Goal: Task Accomplishment & Management: Manage account settings

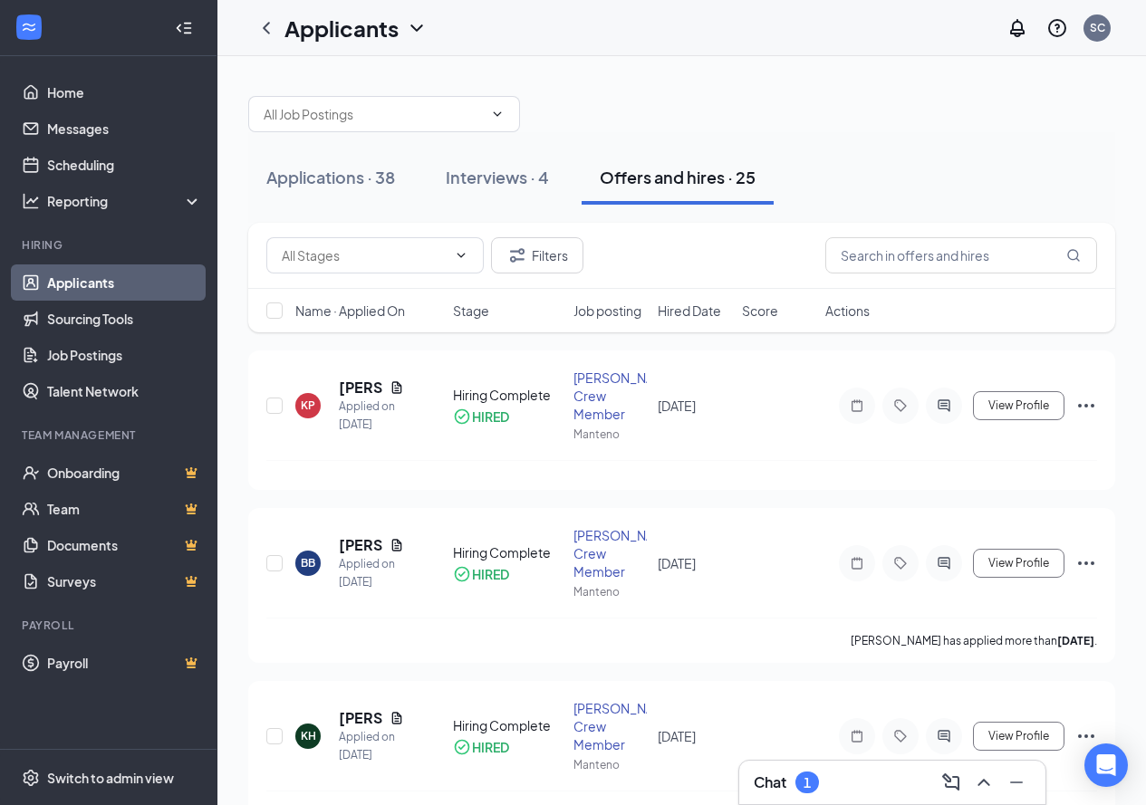
click at [829, 788] on div "Chat 1" at bounding box center [892, 782] width 277 height 29
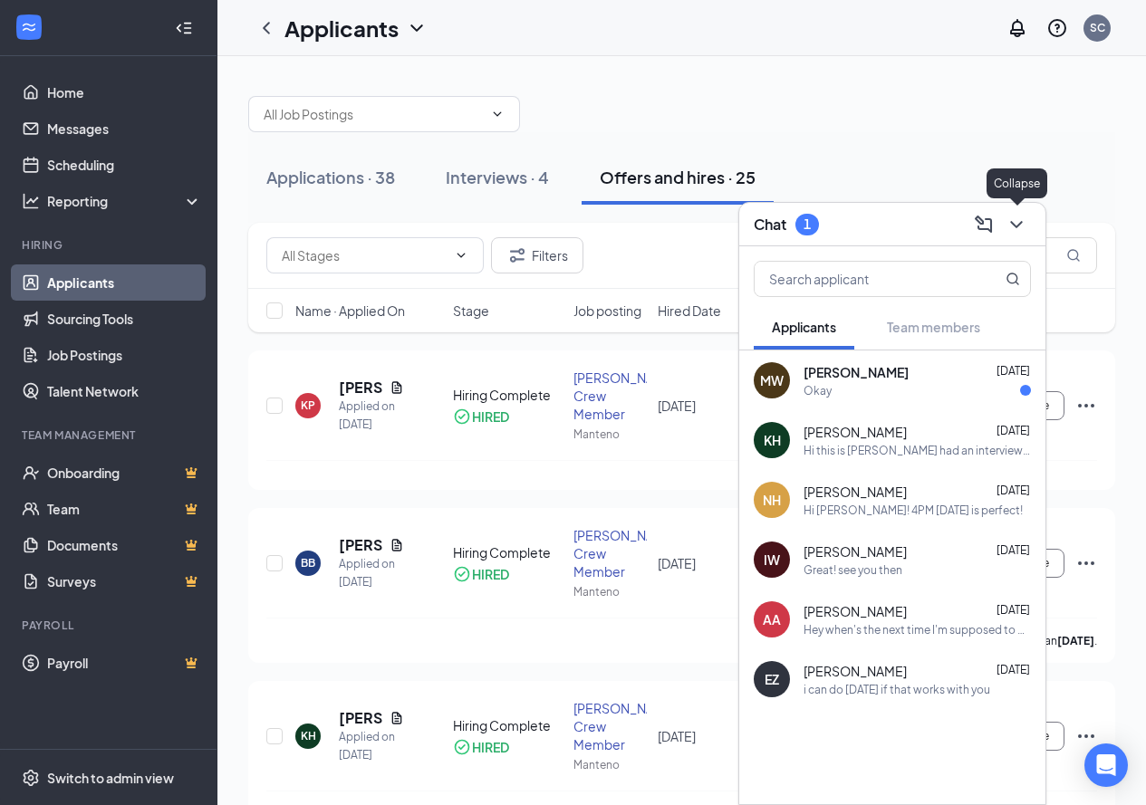
click at [1013, 218] on icon "ChevronDown" at bounding box center [1016, 225] width 22 height 22
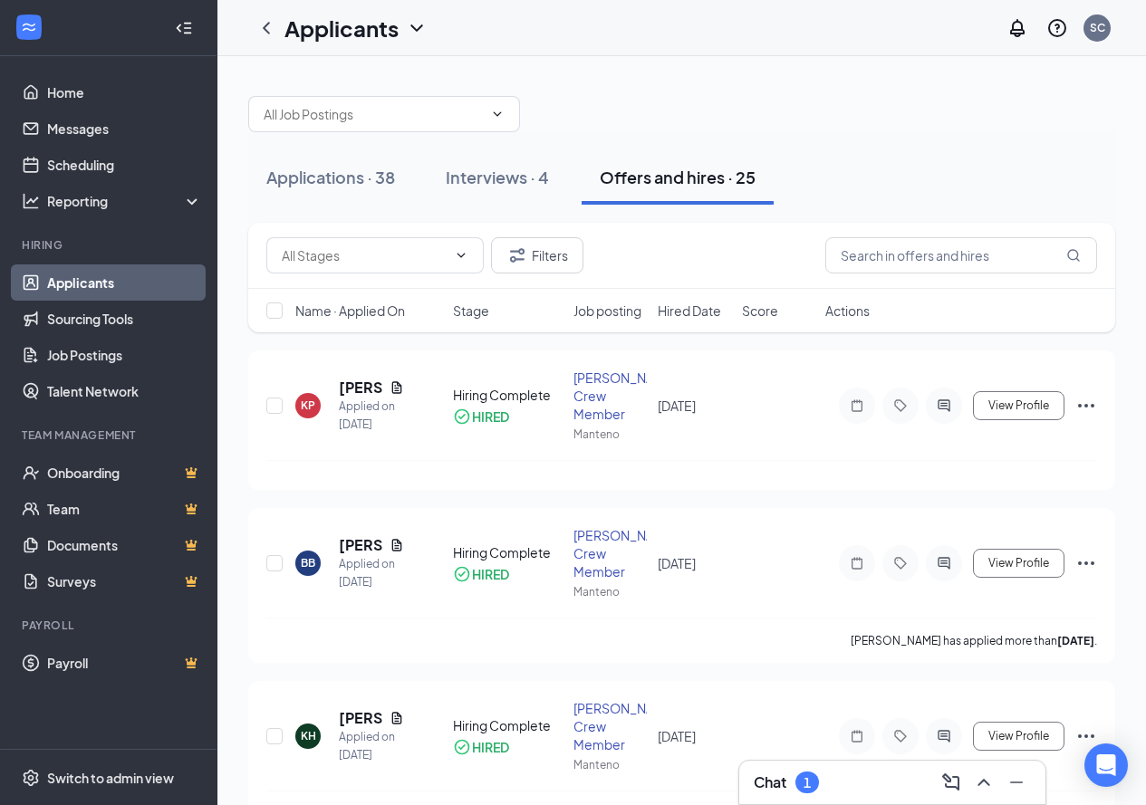
click at [91, 284] on link "Applicants" at bounding box center [124, 283] width 155 height 36
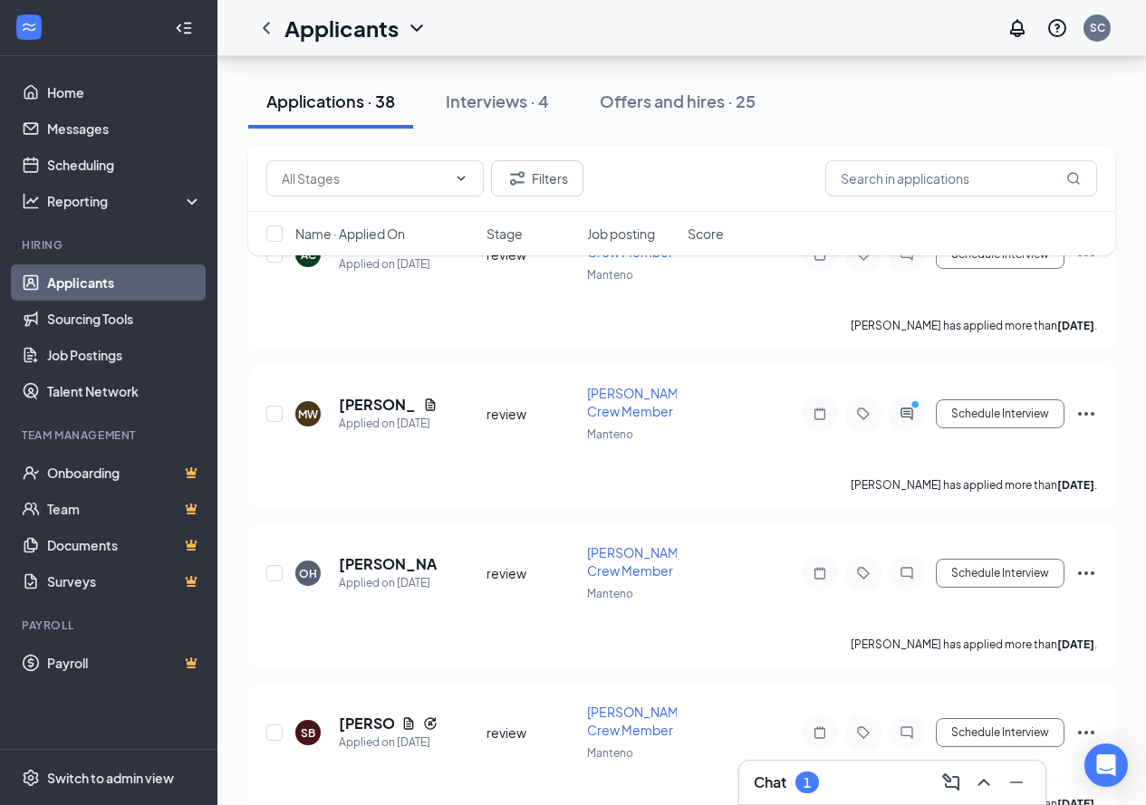
scroll to position [2446, 0]
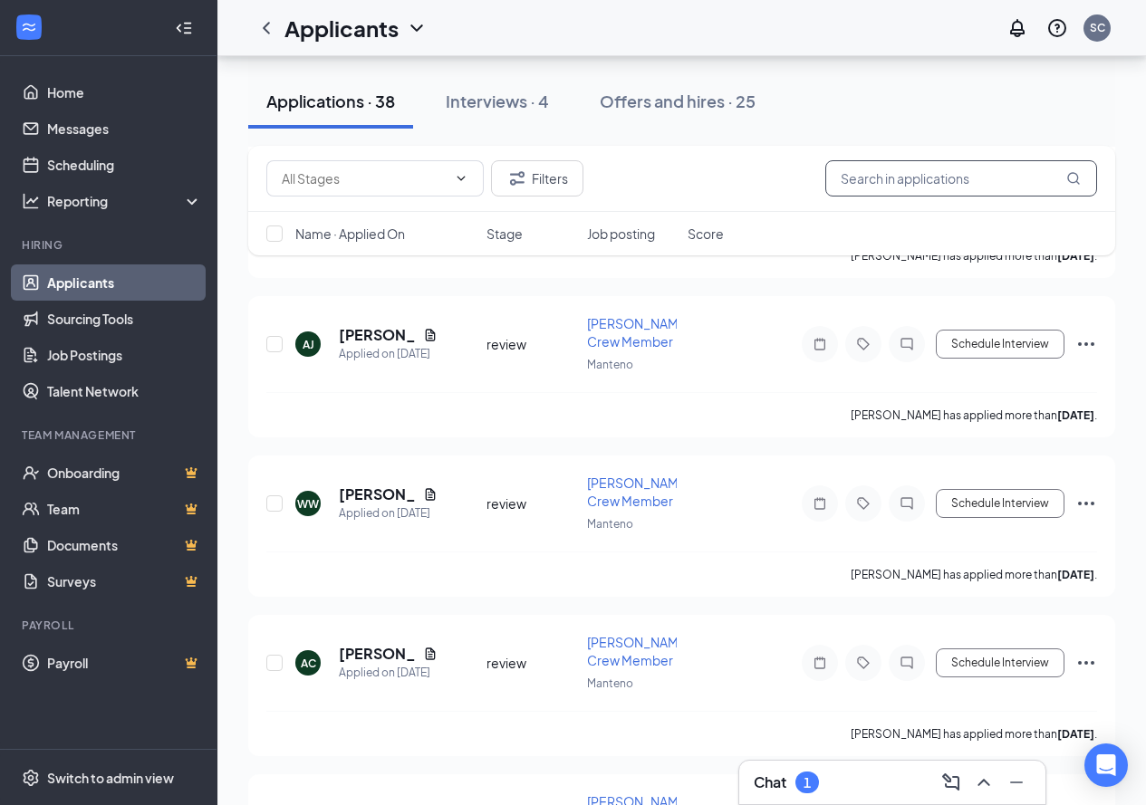
click at [890, 185] on input "text" at bounding box center [961, 178] width 272 height 36
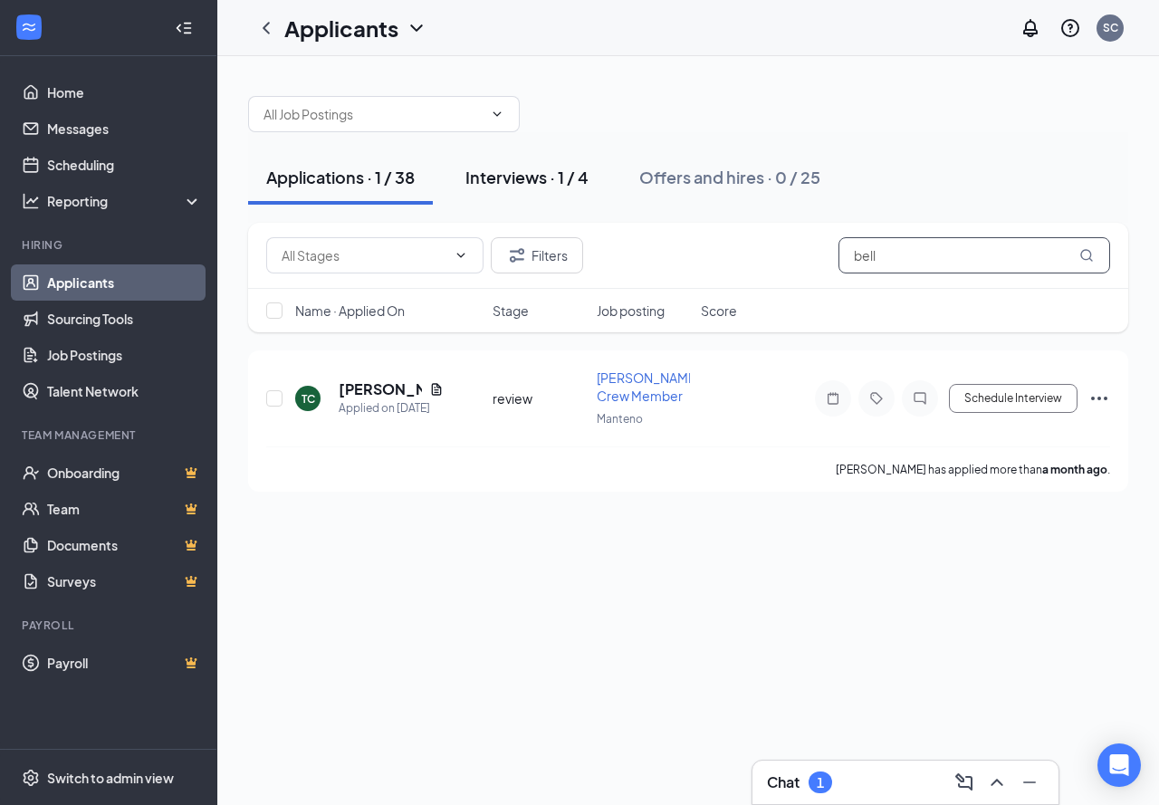
type input "bell"
click at [522, 181] on div "Interviews · 1 / 4" at bounding box center [527, 177] width 123 height 23
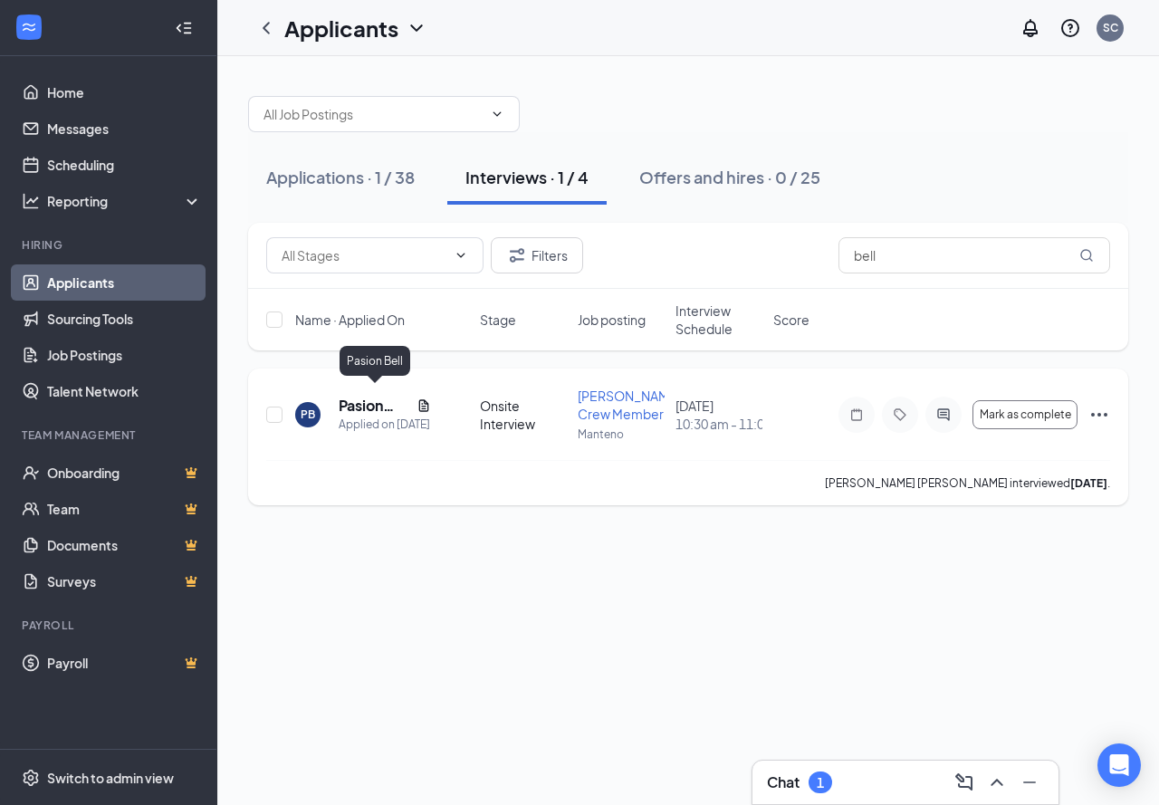
click at [356, 400] on h5 "Pasion Bell" at bounding box center [374, 406] width 71 height 20
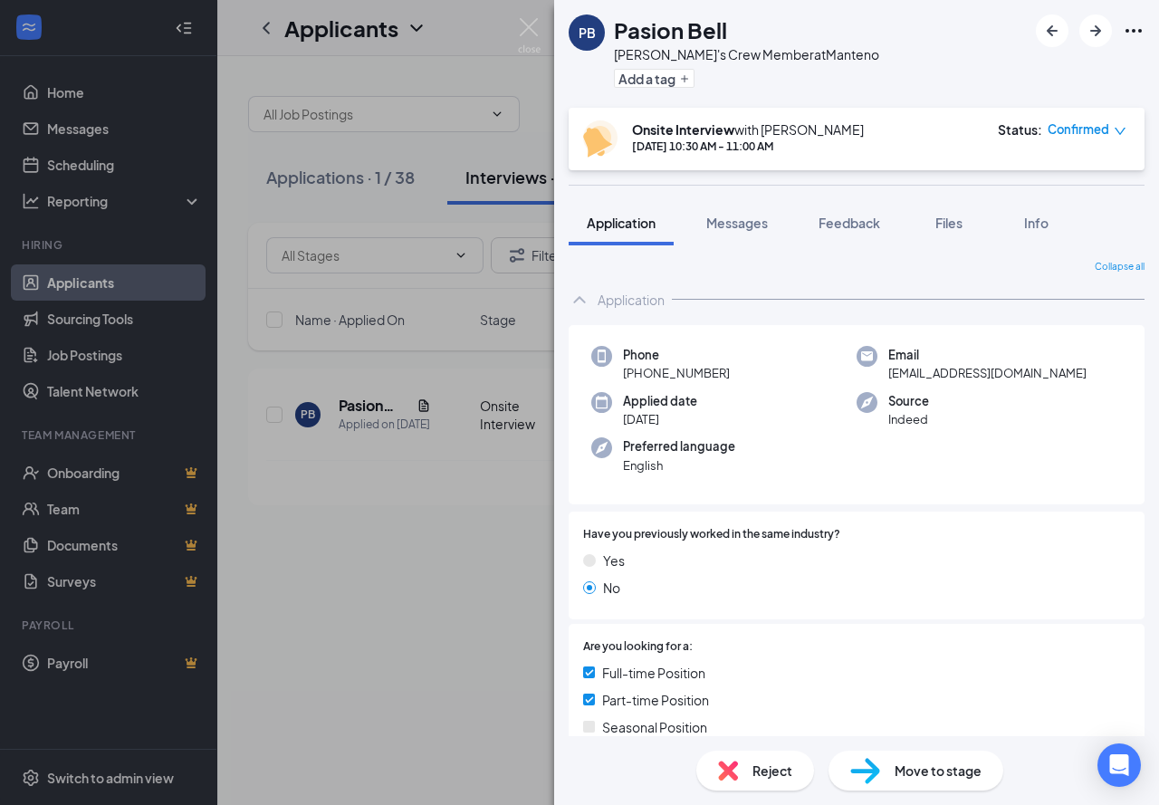
click at [901, 776] on span "Move to stage" at bounding box center [938, 771] width 87 height 20
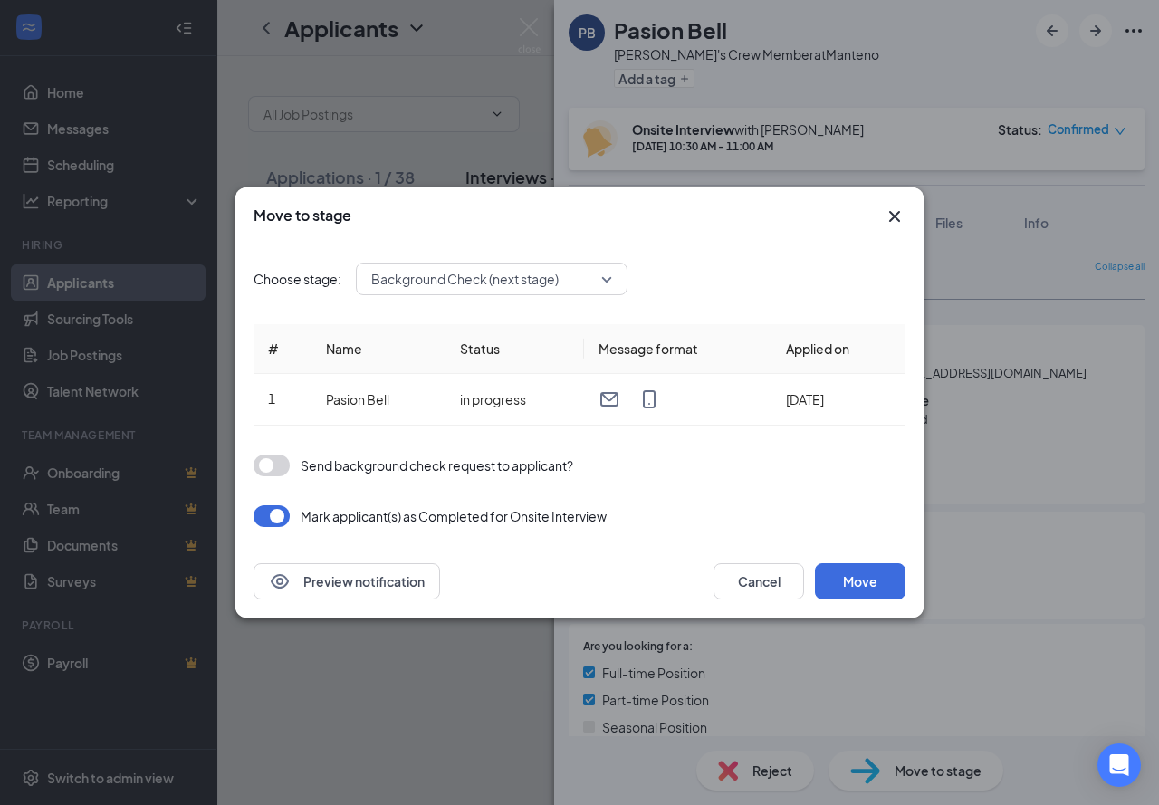
click at [589, 281] on span "Background Check (next stage)" at bounding box center [483, 278] width 225 height 27
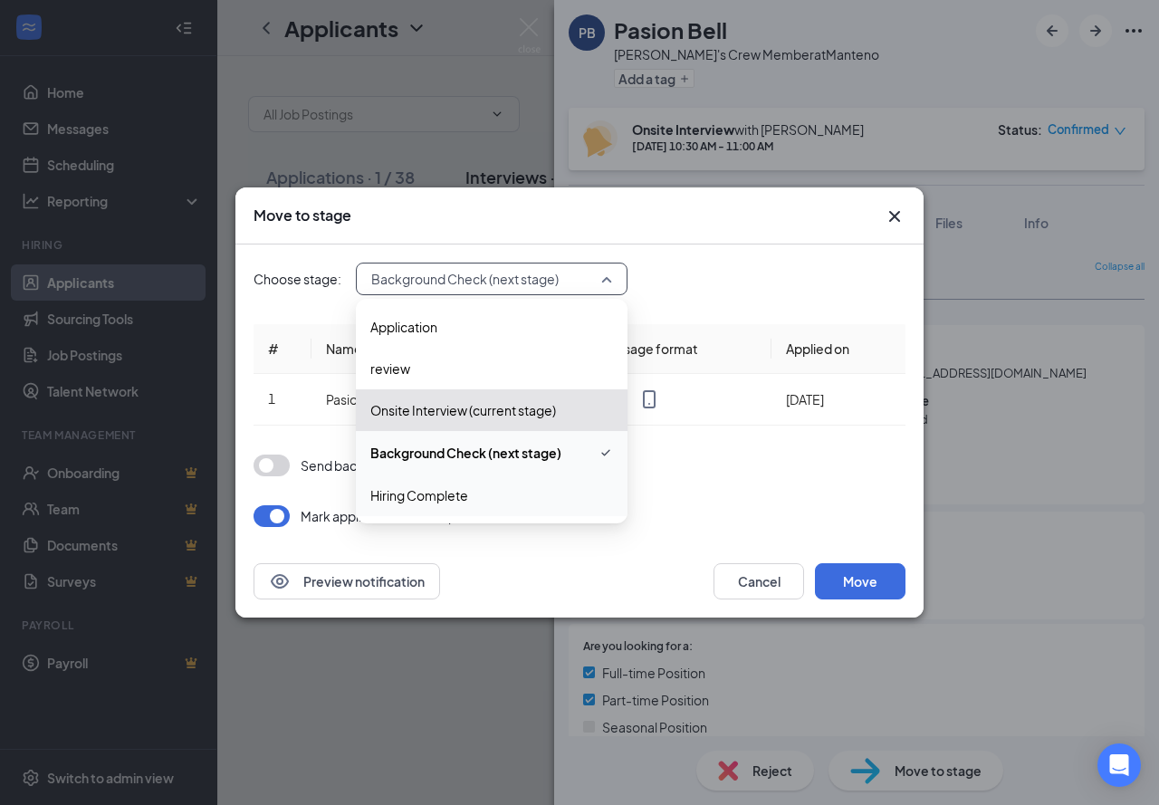
click at [448, 499] on span "Hiring Complete" at bounding box center [419, 496] width 98 height 20
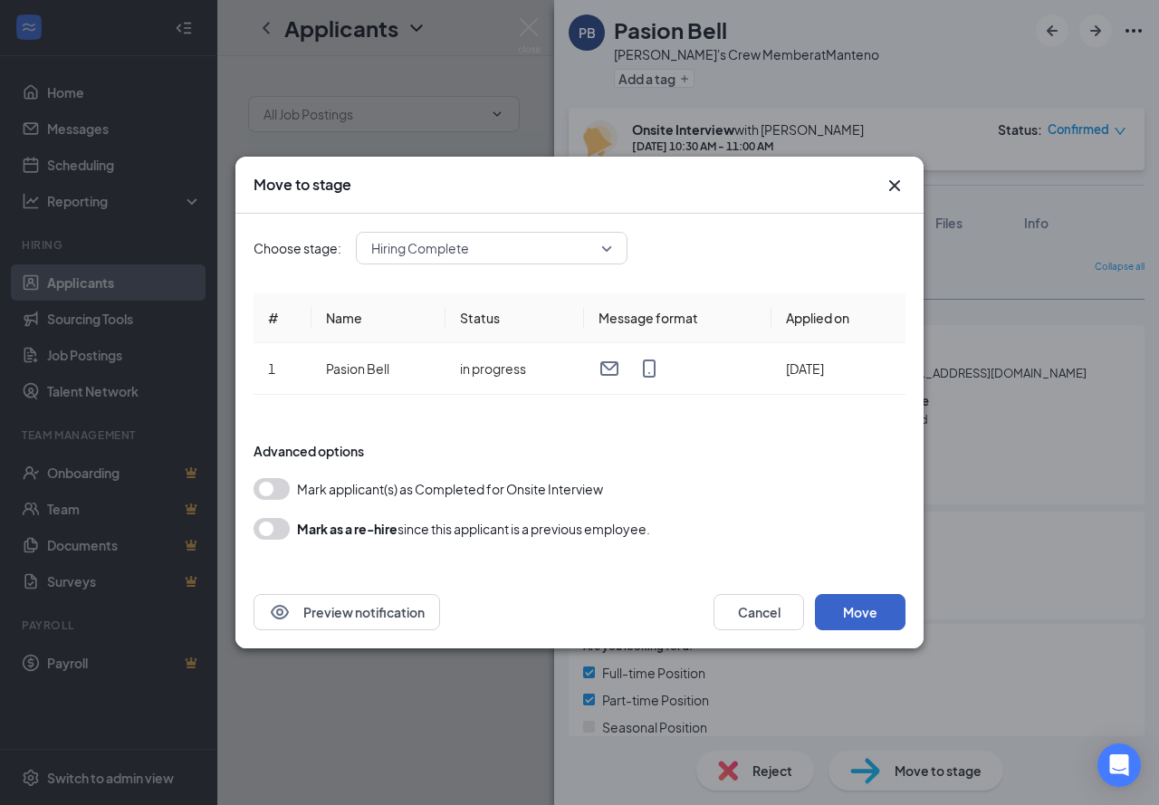
click at [865, 620] on button "Move" at bounding box center [860, 612] width 91 height 36
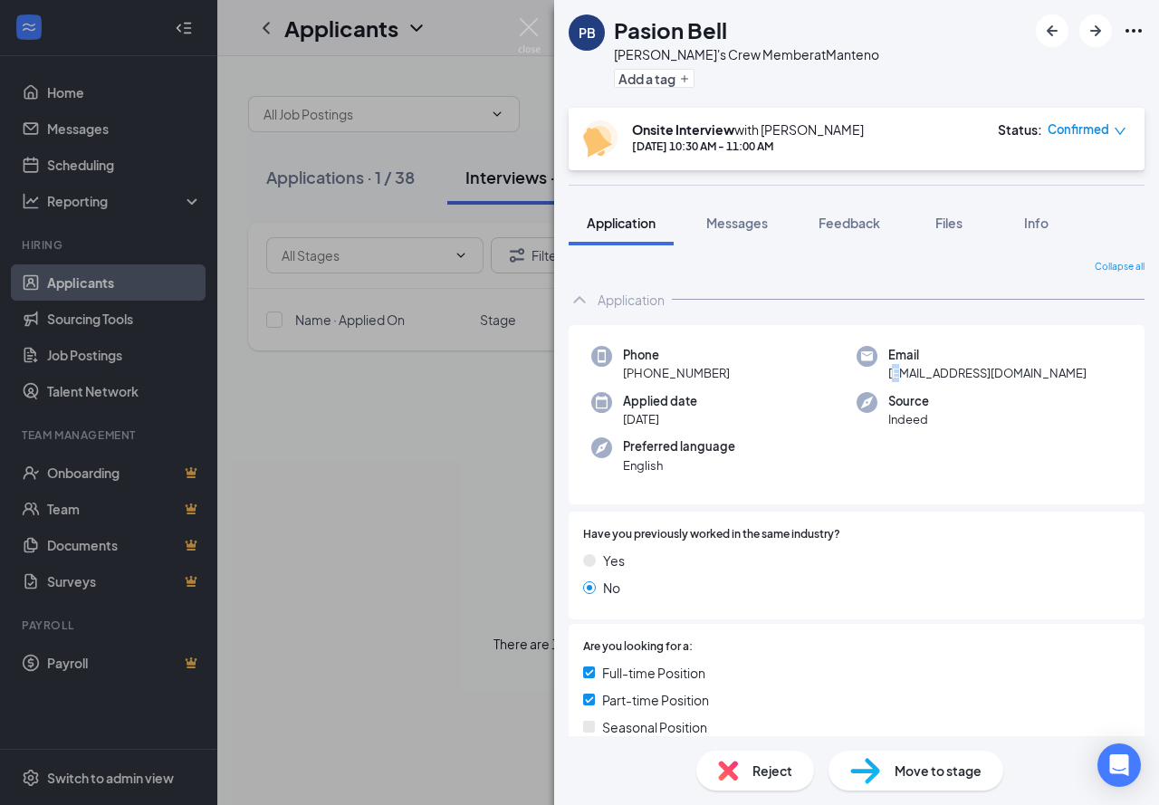
drag, startPoint x: 885, startPoint y: 374, endPoint x: 896, endPoint y: 376, distance: 11.0
click at [896, 376] on span "[EMAIL_ADDRESS][DOMAIN_NAME]" at bounding box center [988, 373] width 198 height 18
click at [904, 387] on div "Phone [PHONE_NUMBER] Email [EMAIL_ADDRESS][DOMAIN_NAME] Applied date [DATE] Sou…" at bounding box center [857, 415] width 576 height 180
drag, startPoint x: 877, startPoint y: 374, endPoint x: 1051, endPoint y: 382, distance: 174.1
click at [1051, 382] on div "Email [EMAIL_ADDRESS][DOMAIN_NAME]" at bounding box center [989, 364] width 265 height 37
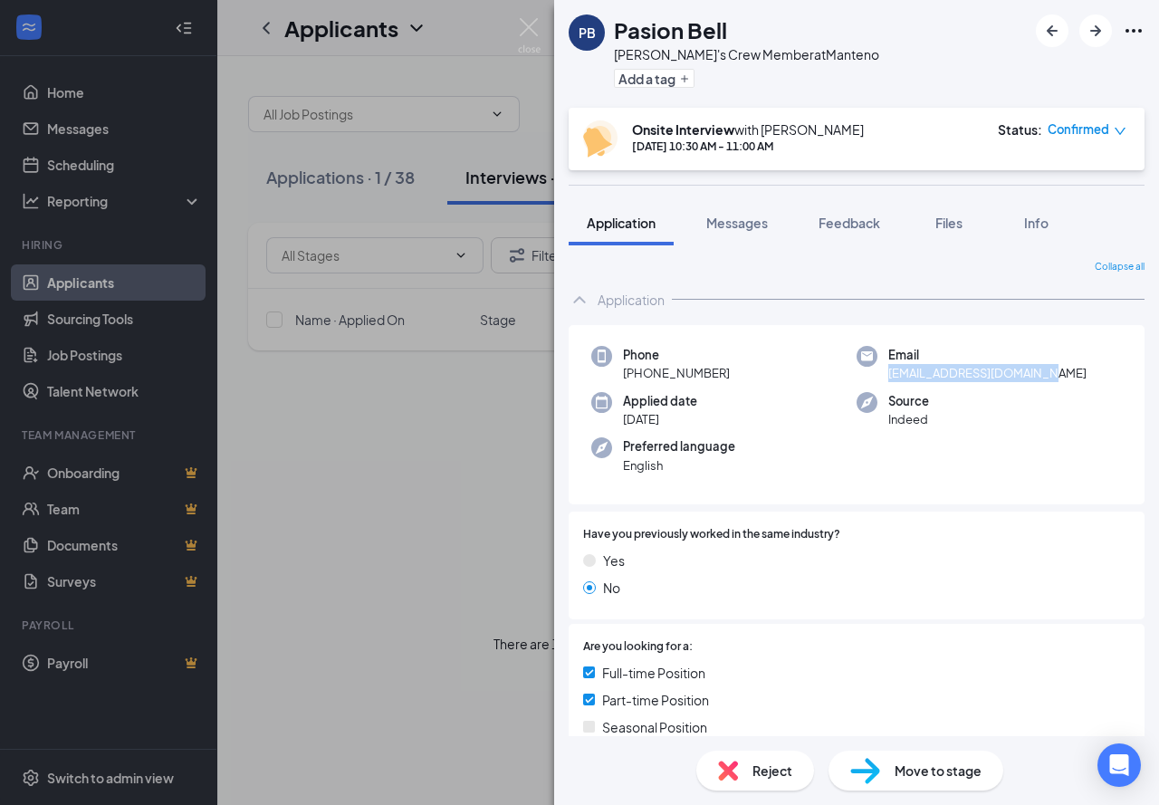
copy span "[EMAIL_ADDRESS][DOMAIN_NAME]"
